Goal: Task Accomplishment & Management: Complete application form

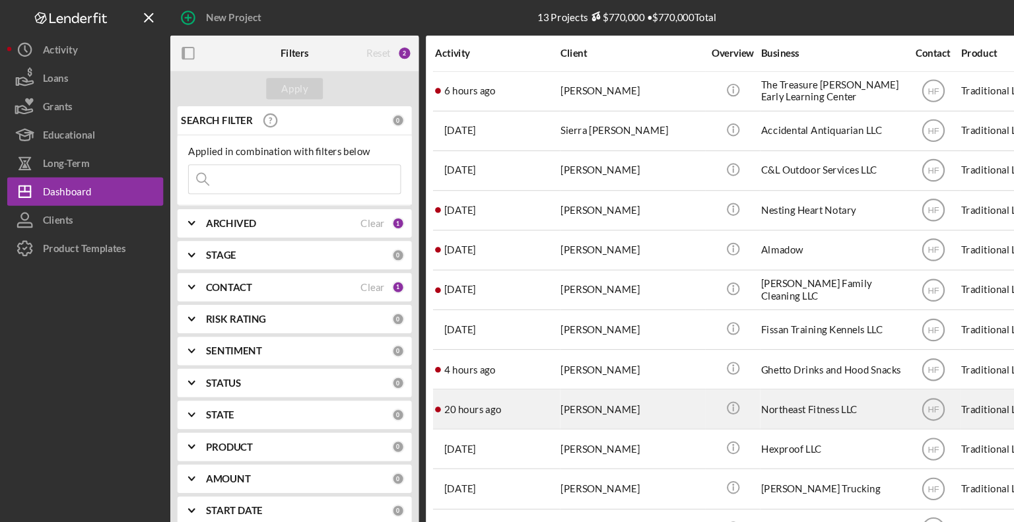
click at [504, 383] on div "20 hours ago [PERSON_NAME]" at bounding box center [463, 380] width 116 height 35
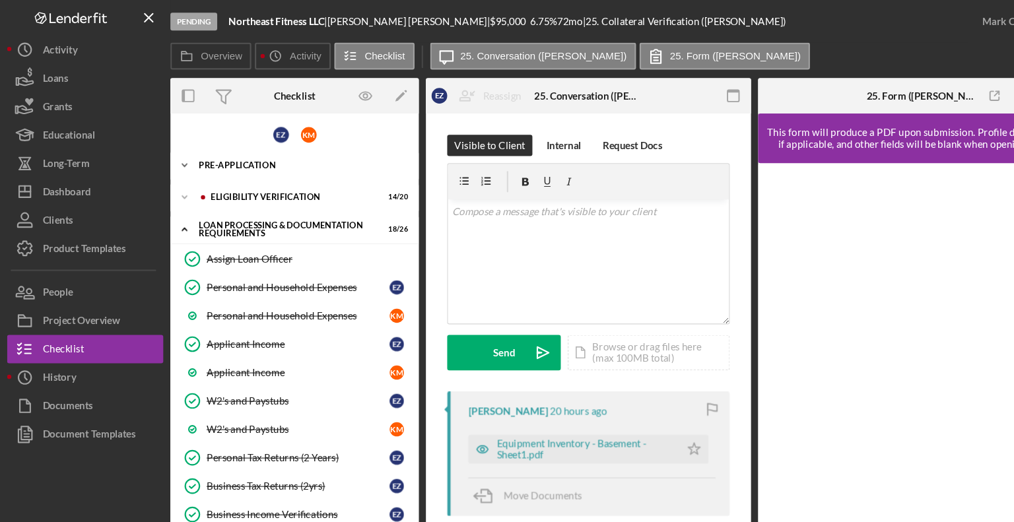
click at [229, 150] on div "Pre-Application" at bounding box center [279, 154] width 188 height 8
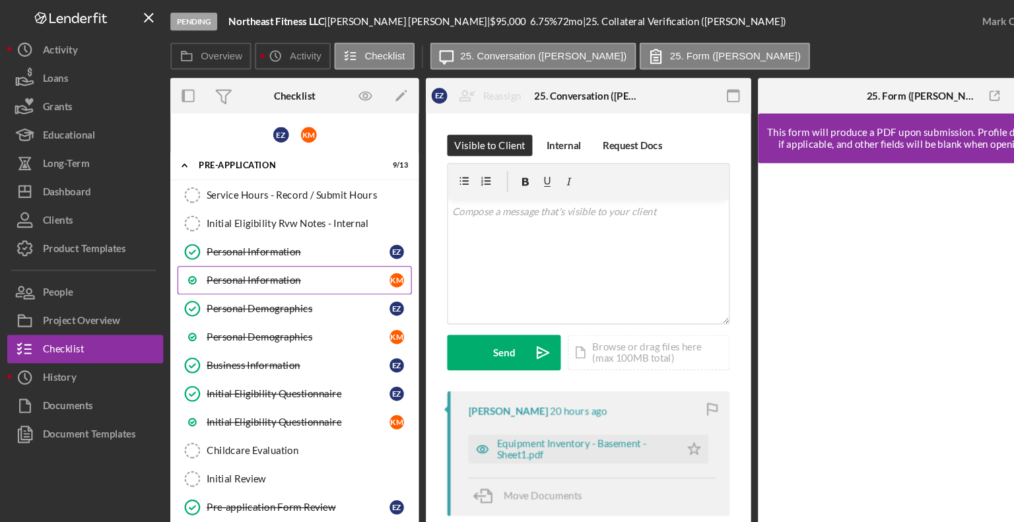
click at [279, 252] on link "Personal Information K M" at bounding box center [274, 261] width 218 height 26
